Goal: Transaction & Acquisition: Subscribe to service/newsletter

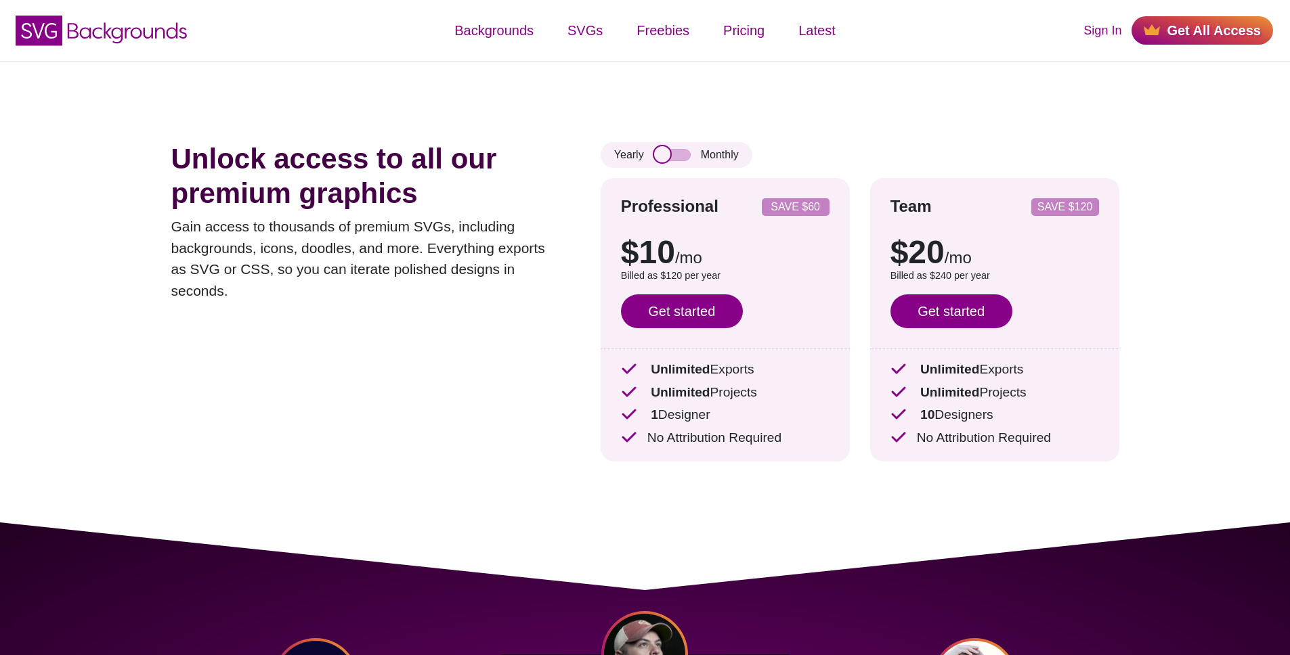
click at [660, 154] on input "checkbox" at bounding box center [672, 155] width 37 height 12
click at [685, 153] on input "checkbox" at bounding box center [672, 155] width 37 height 12
checkbox input "false"
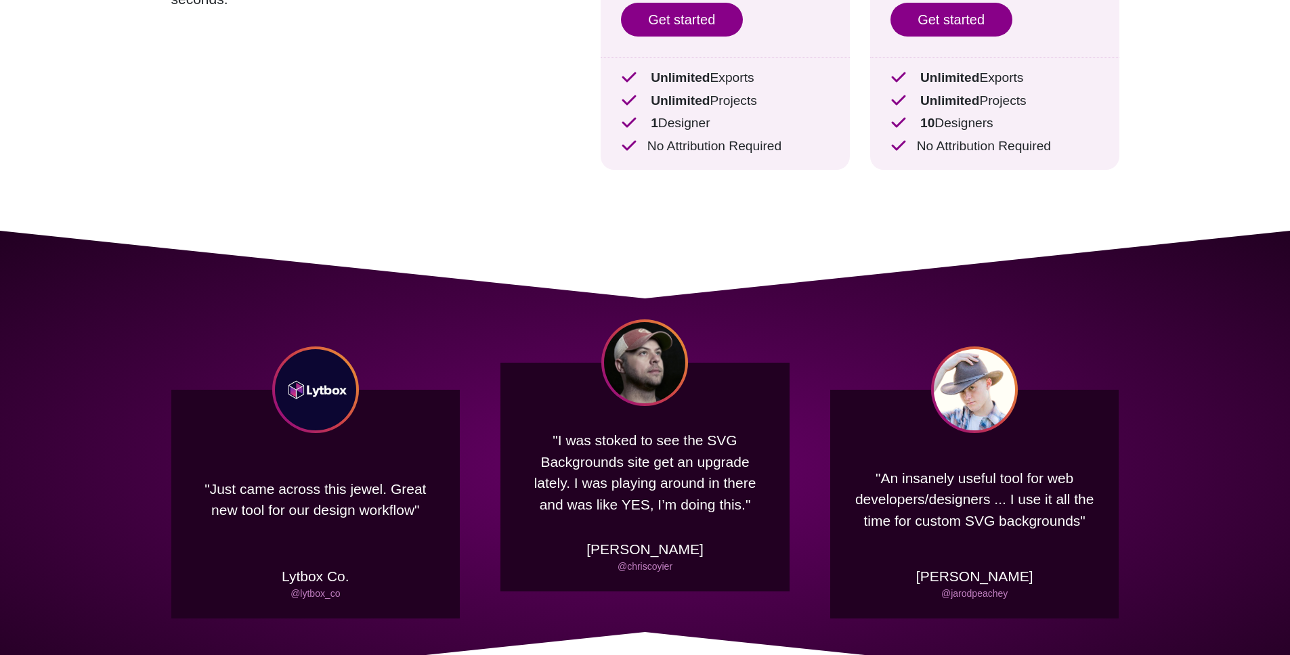
scroll to position [305, 0]
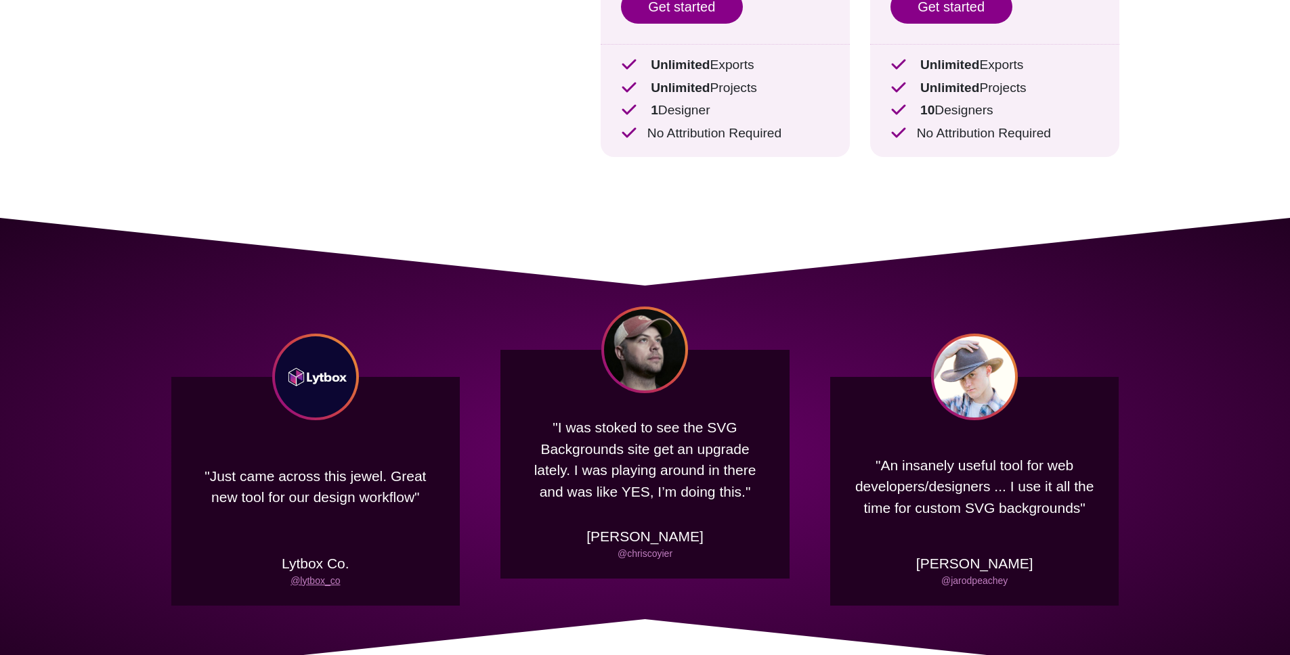
click at [323, 582] on link "@lytbox_co" at bounding box center [314, 581] width 49 height 11
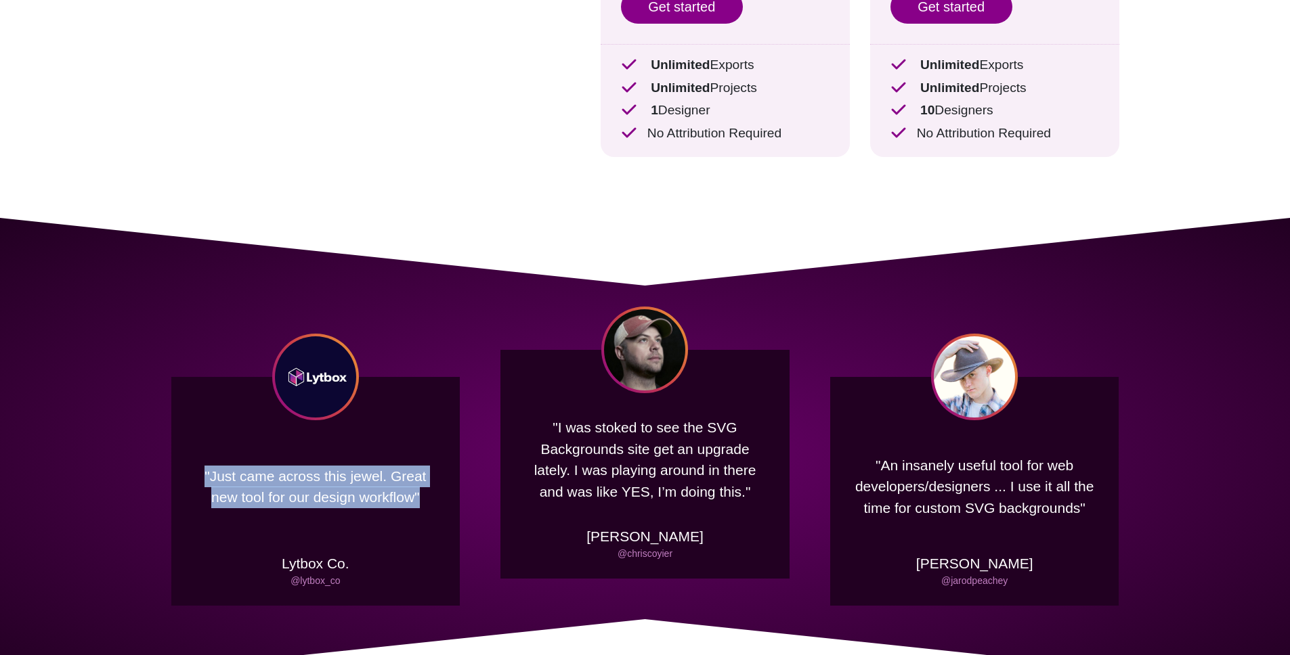
drag, startPoint x: 387, startPoint y: 465, endPoint x: 433, endPoint y: 515, distance: 68.6
click at [433, 516] on p ""Just came across this jewel. Great new tool for our design workflow"" at bounding box center [316, 487] width 249 height 106
click at [433, 515] on p ""Just came across this jewel. Great new tool for our design workflow"" at bounding box center [316, 487] width 249 height 106
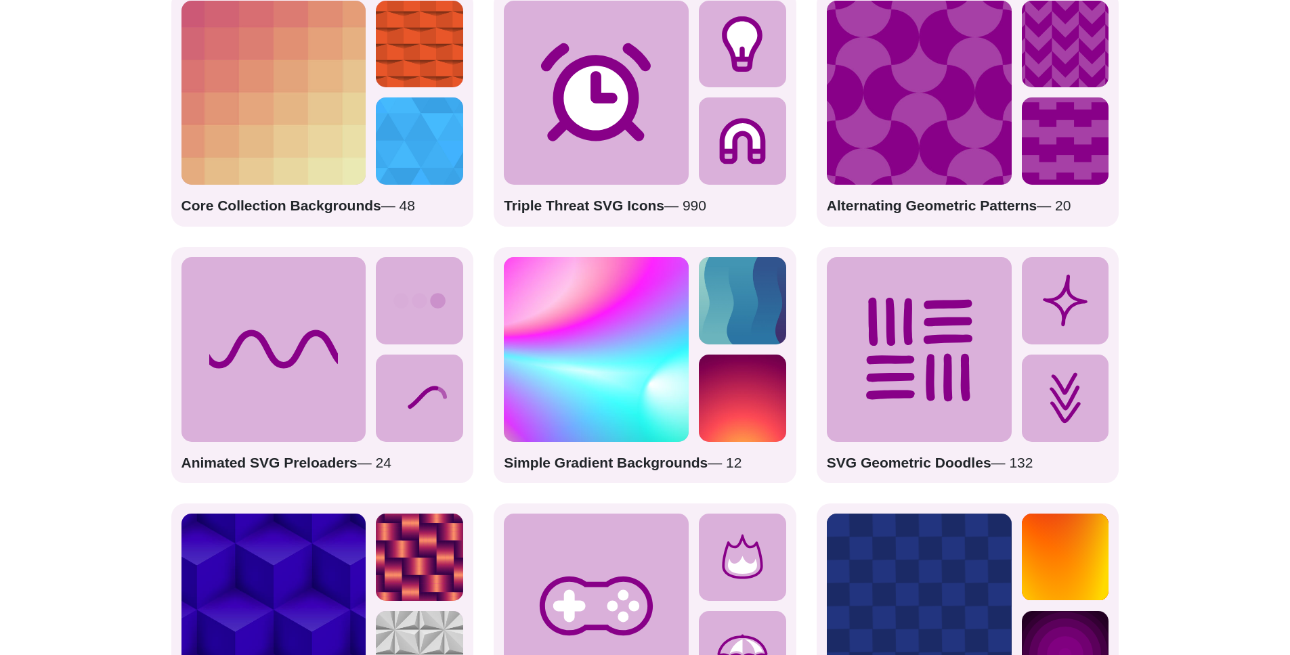
scroll to position [1910, 0]
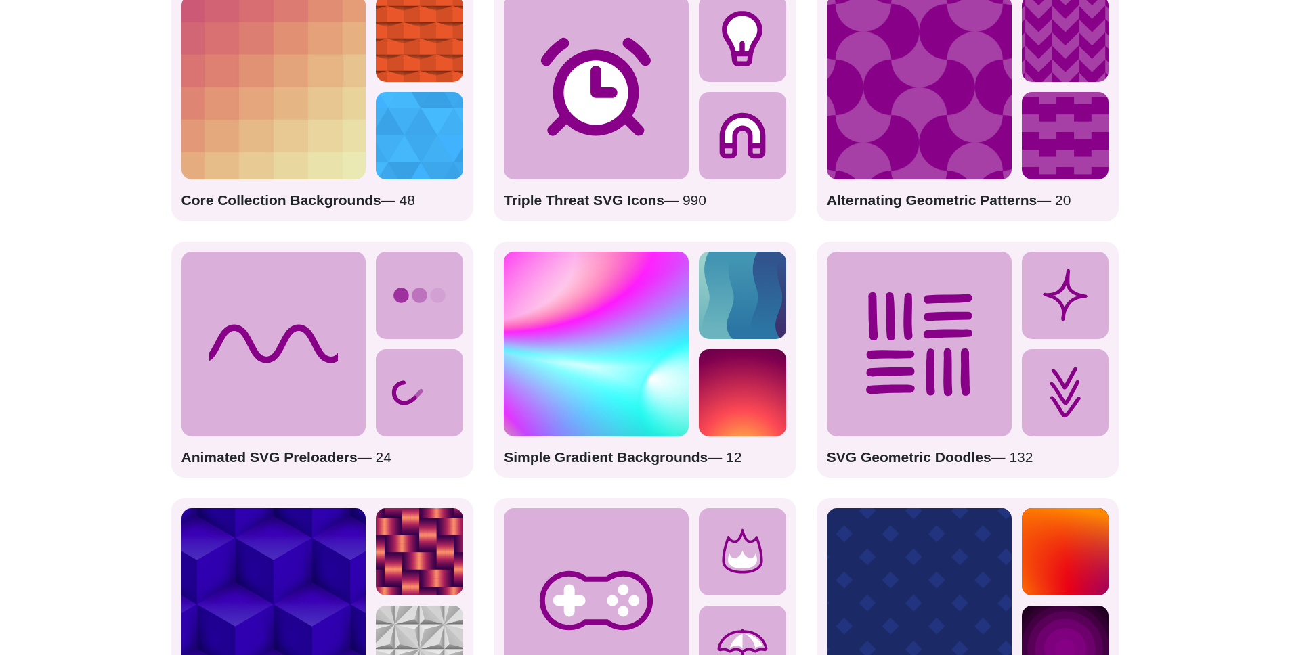
click at [298, 458] on strong "Animated SVG Preloaders" at bounding box center [269, 458] width 176 height 16
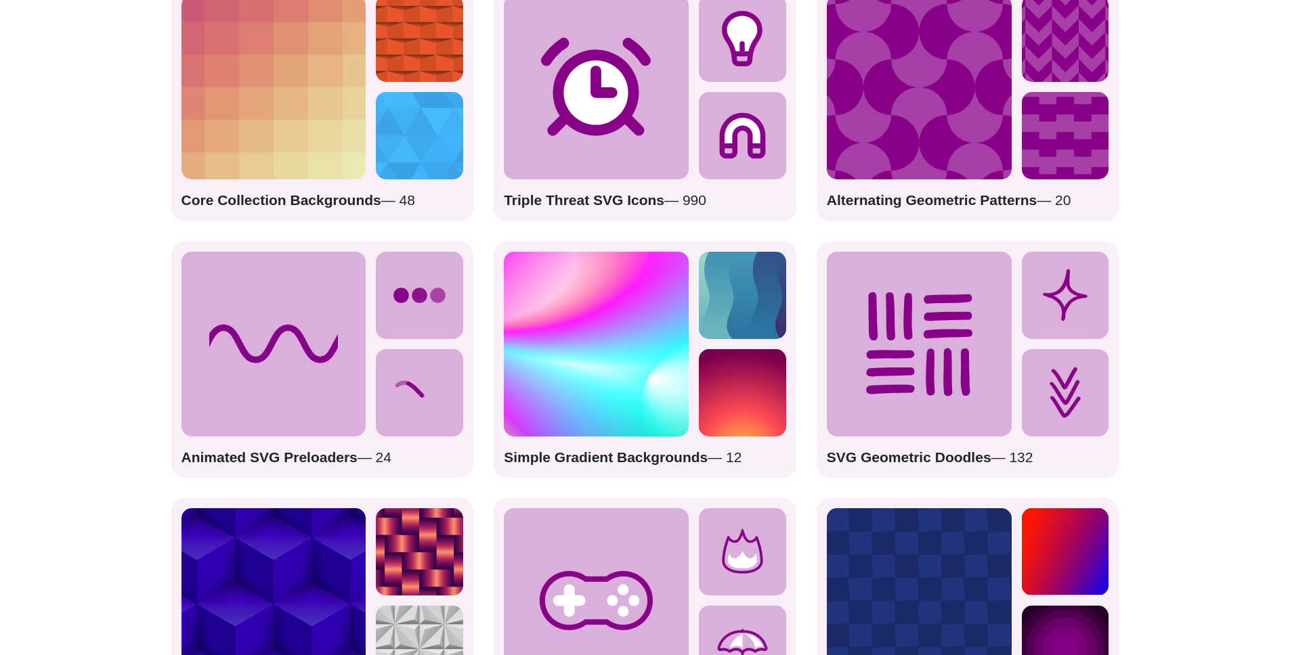
click at [410, 286] on icon at bounding box center [419, 295] width 87 height 87
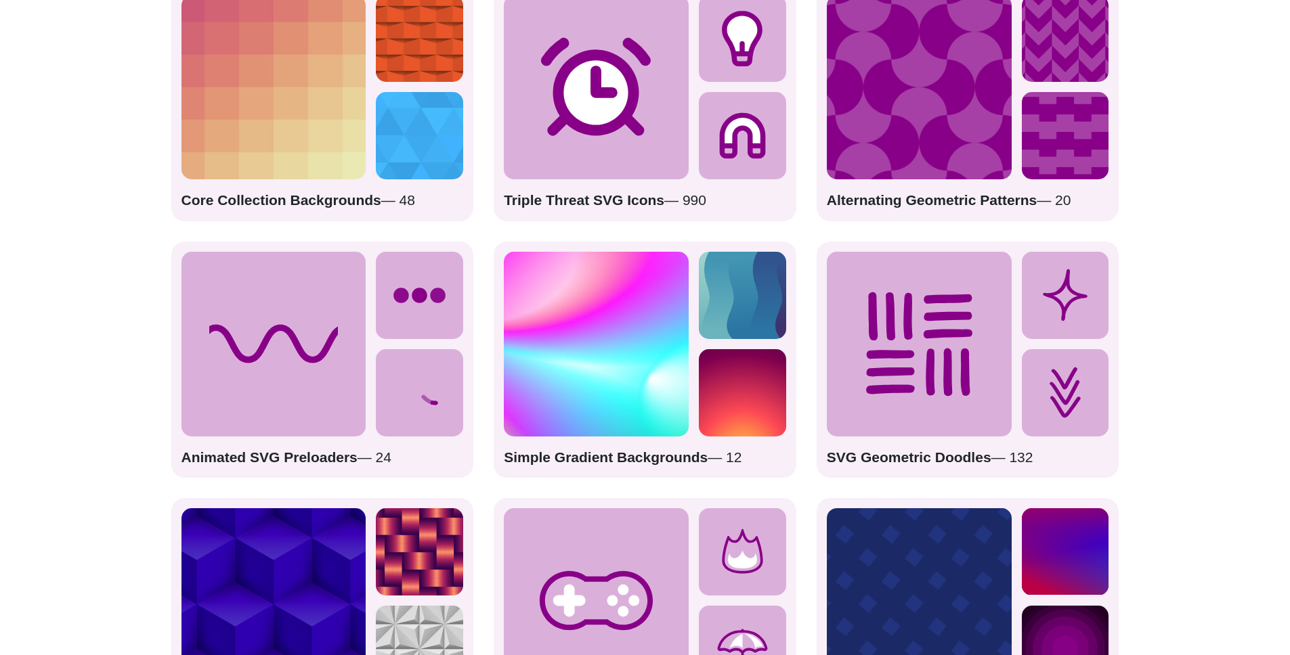
click at [297, 342] on icon at bounding box center [273, 344] width 185 height 185
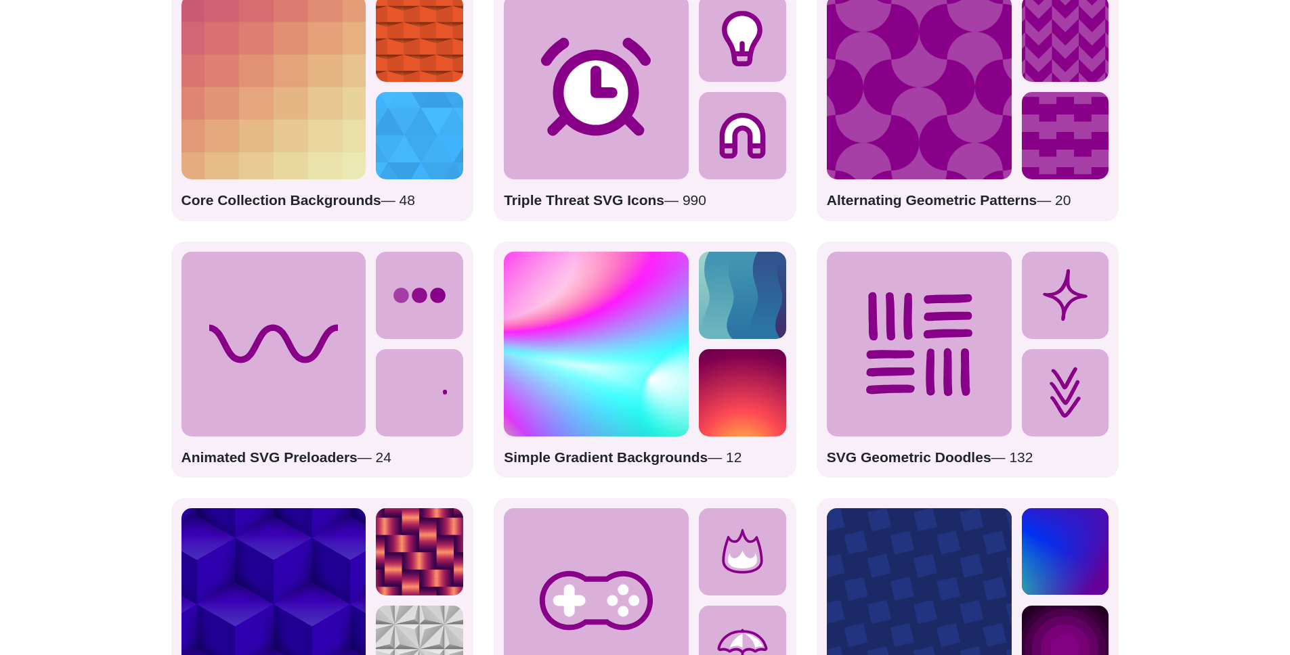
click at [427, 389] on icon at bounding box center [419, 392] width 87 height 87
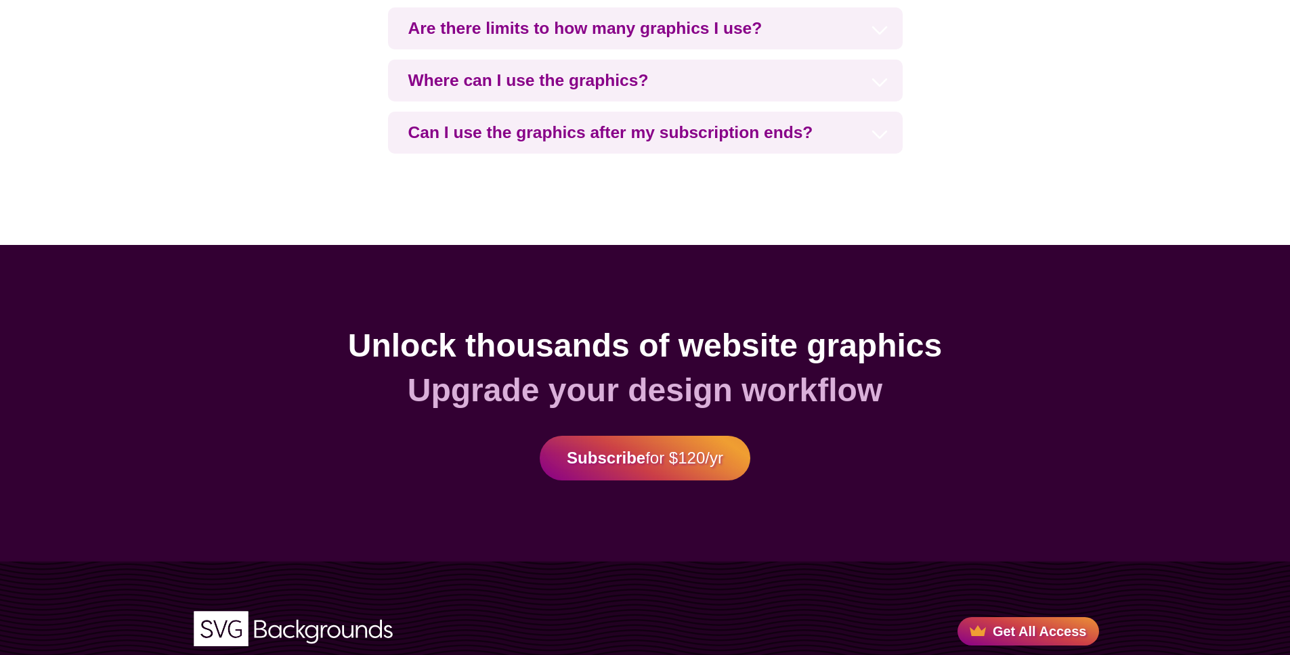
scroll to position [3415, 0]
